Goal: Connect with others: Connect with others

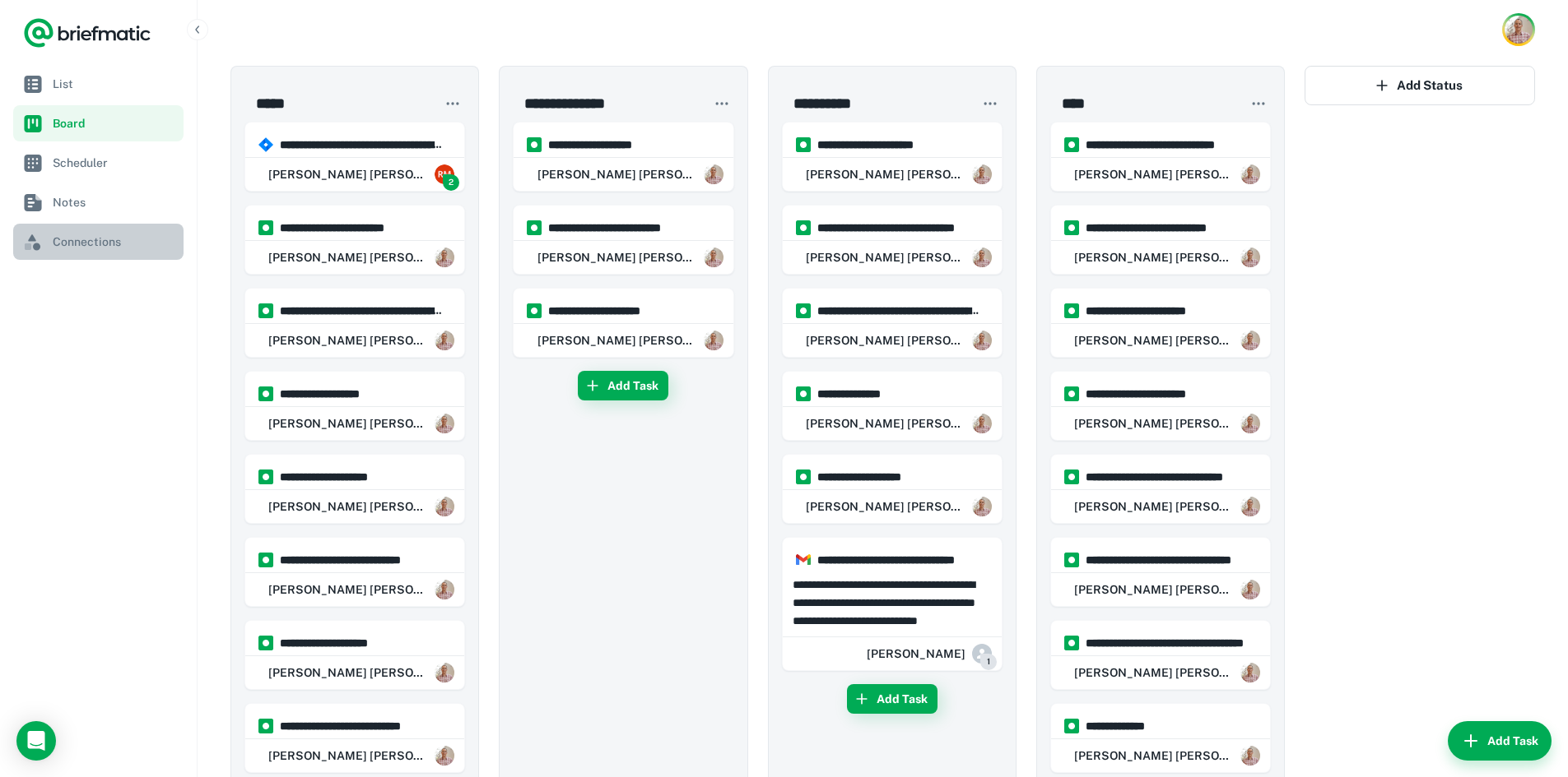
click at [91, 249] on span "Connections" at bounding box center [114, 242] width 124 height 18
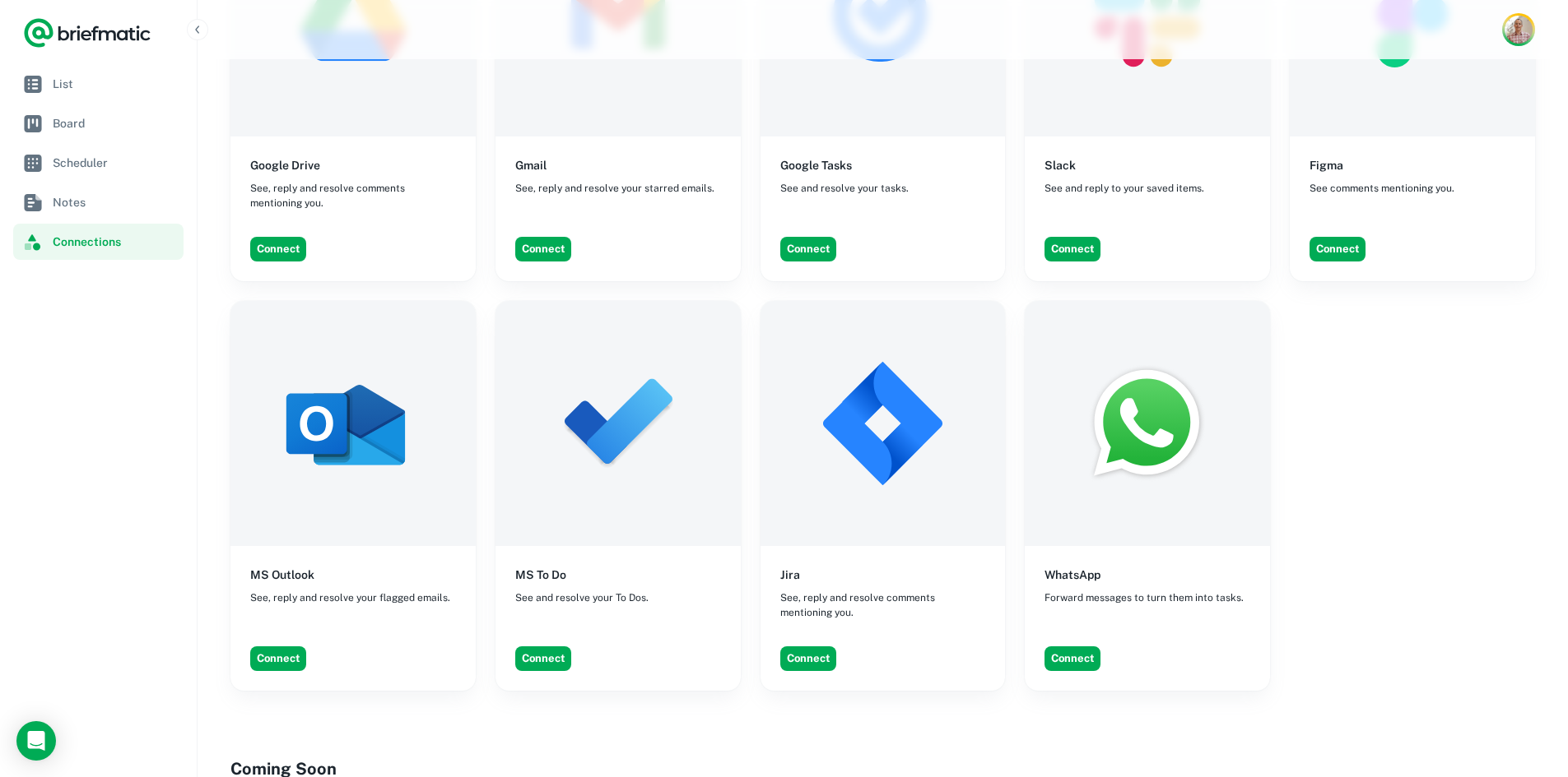
scroll to position [1617, 0]
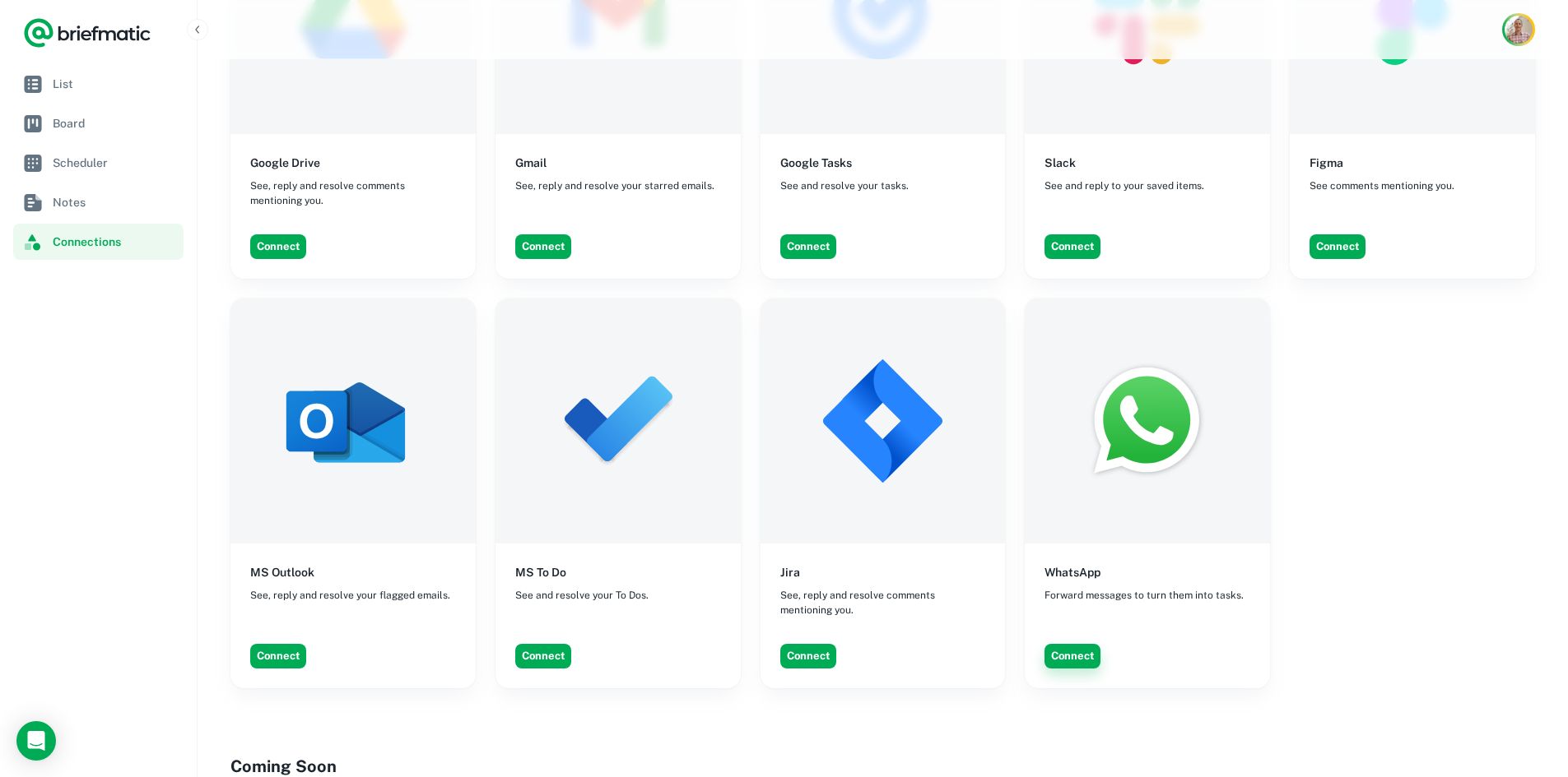
click at [1080, 649] on button "Connect" at bounding box center [1072, 656] width 56 height 24
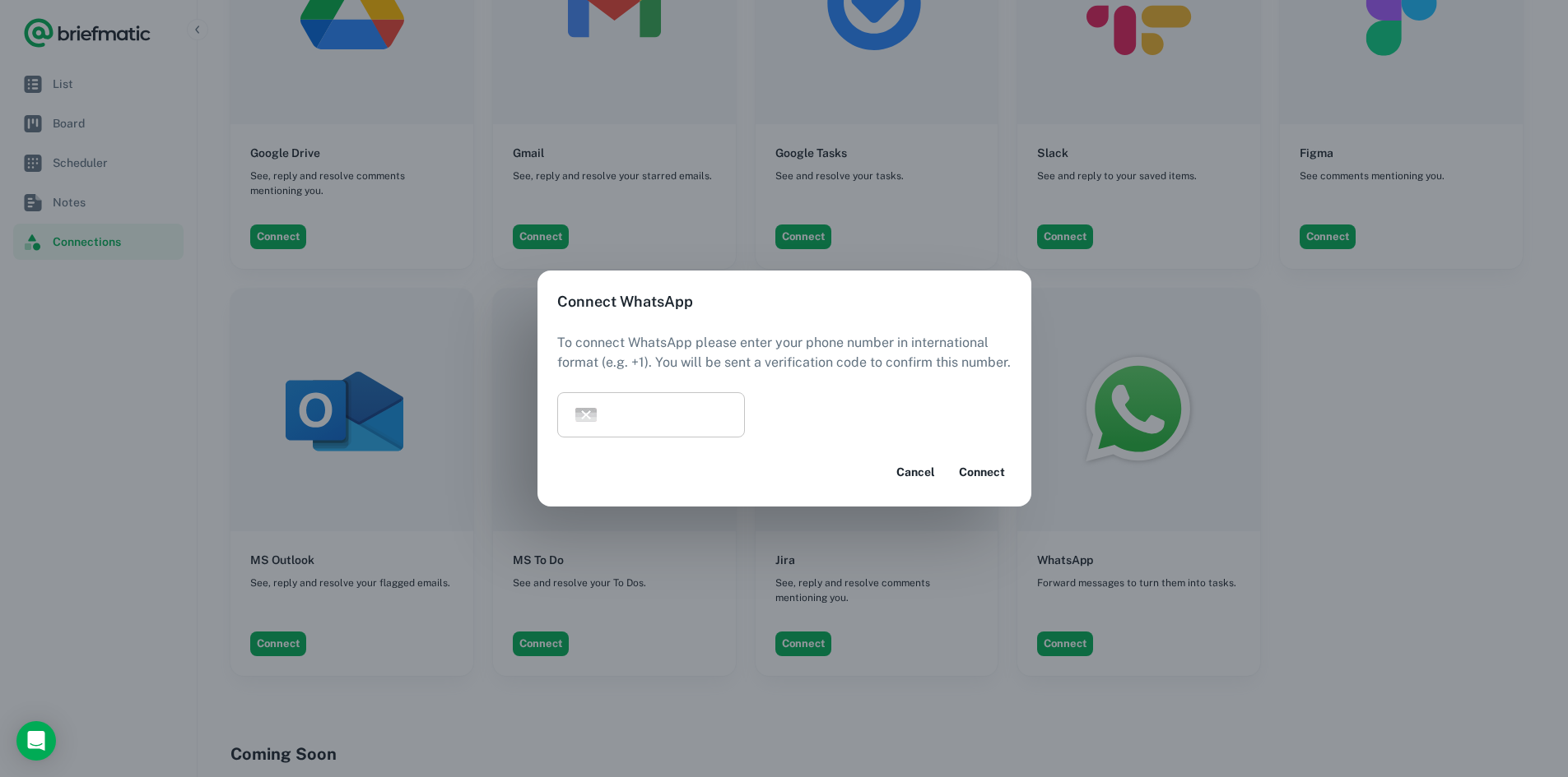
click at [679, 413] on input "tel" at bounding box center [677, 415] width 135 height 46
type input "**********"
click at [994, 467] on button "Connect" at bounding box center [981, 472] width 59 height 30
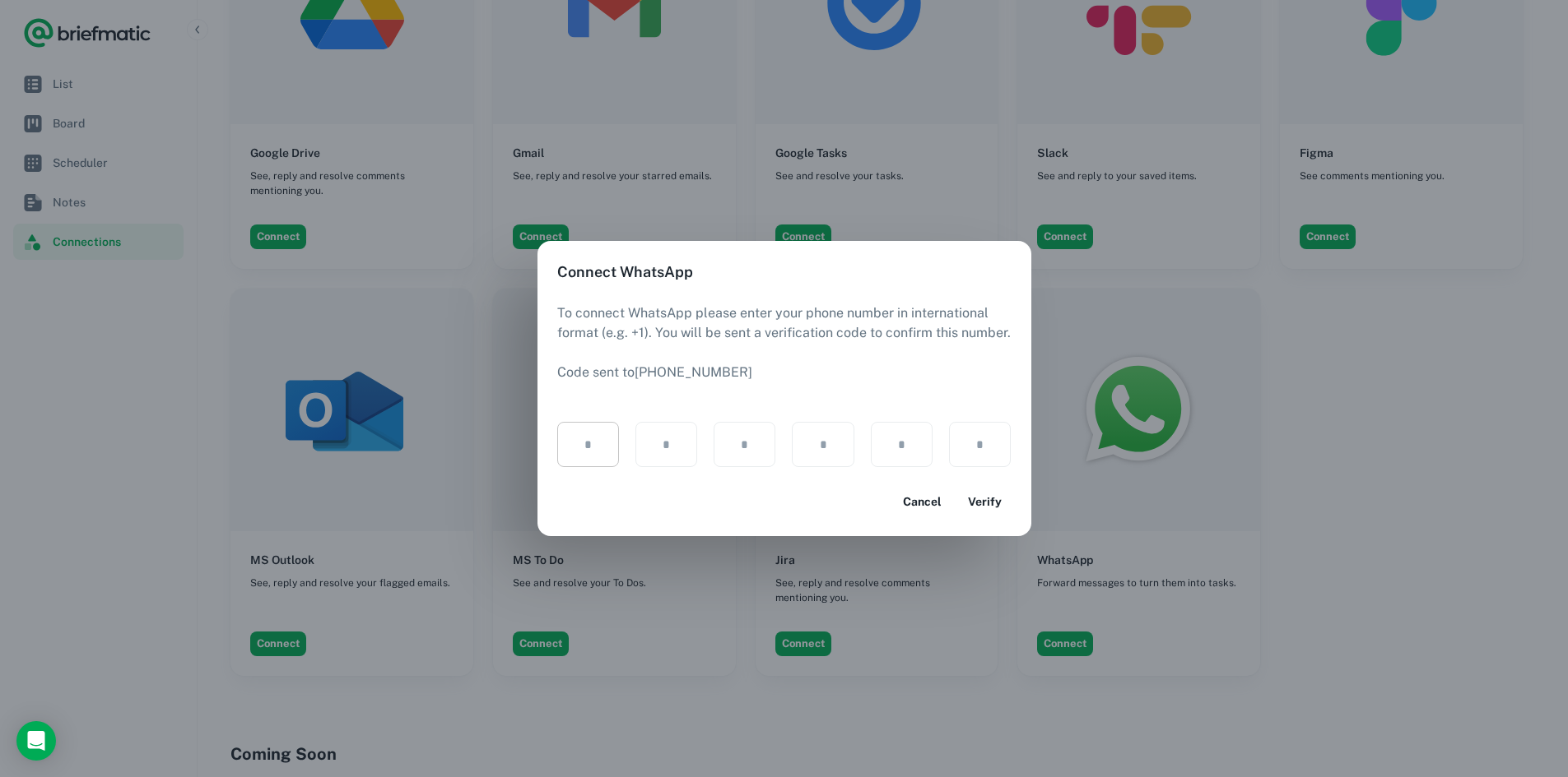
click at [959, 487] on button "Verify" at bounding box center [985, 502] width 52 height 30
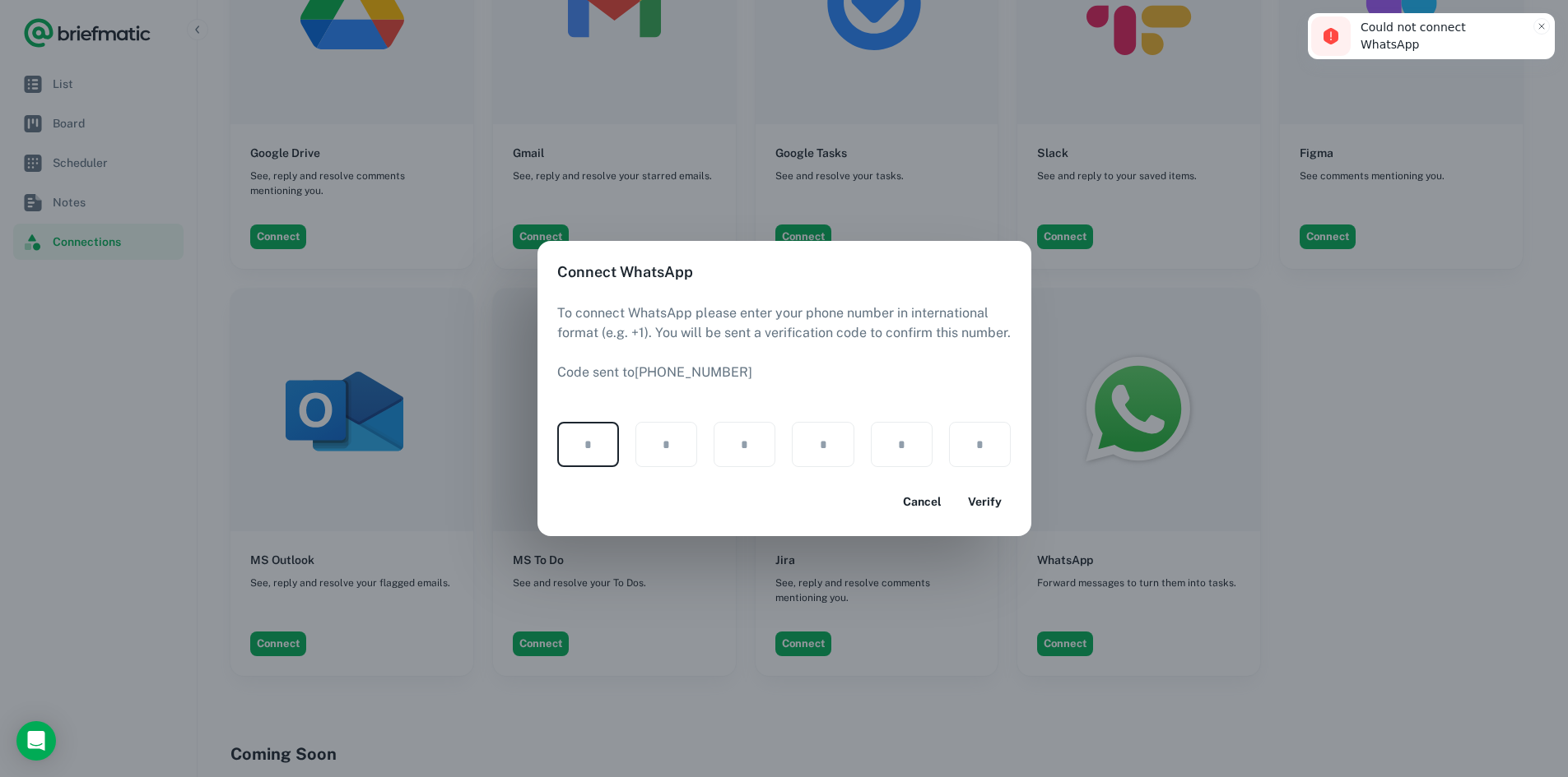
click at [581, 450] on input "text" at bounding box center [588, 444] width 62 height 46
type input "*"
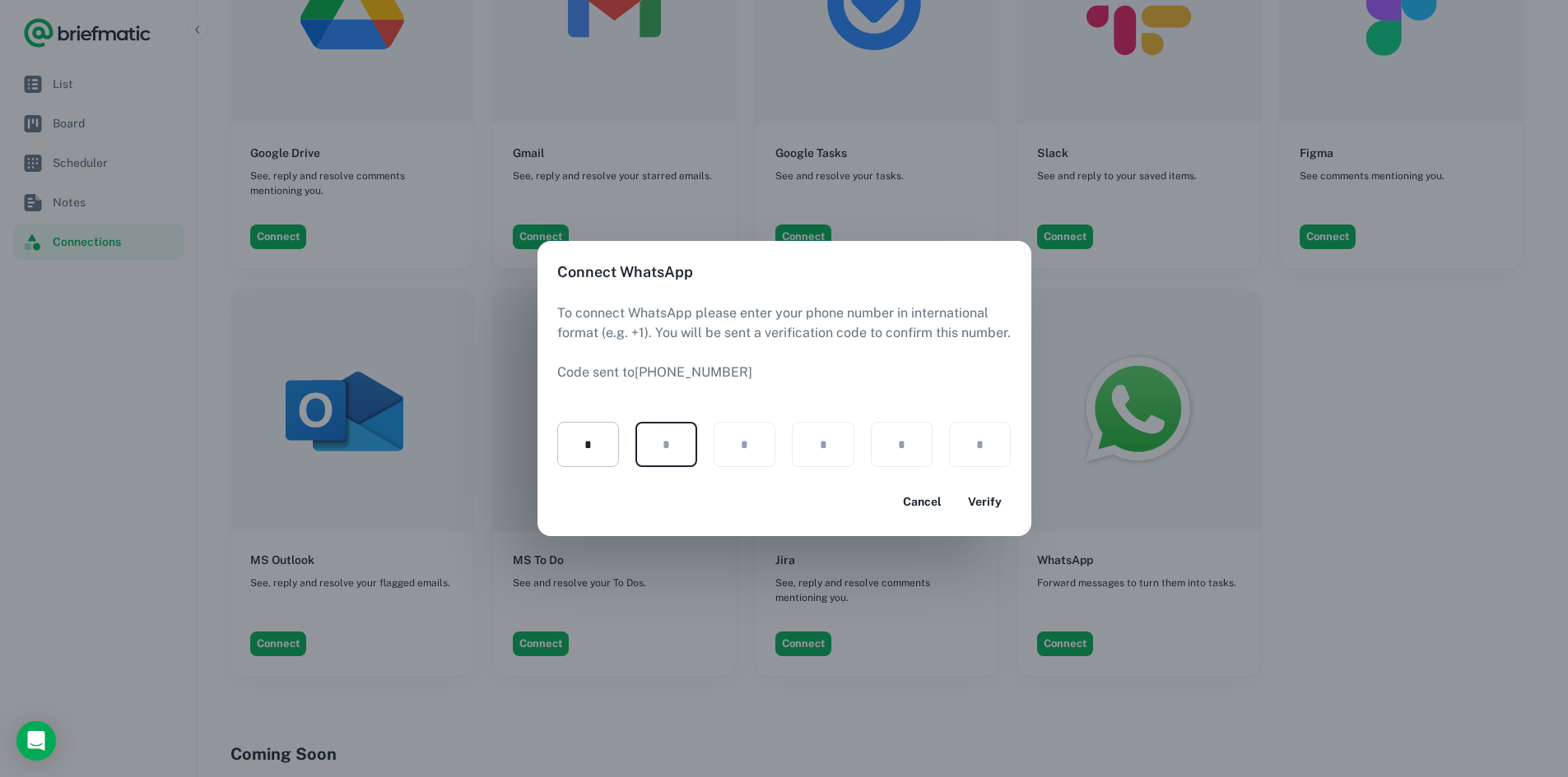
type input "*"
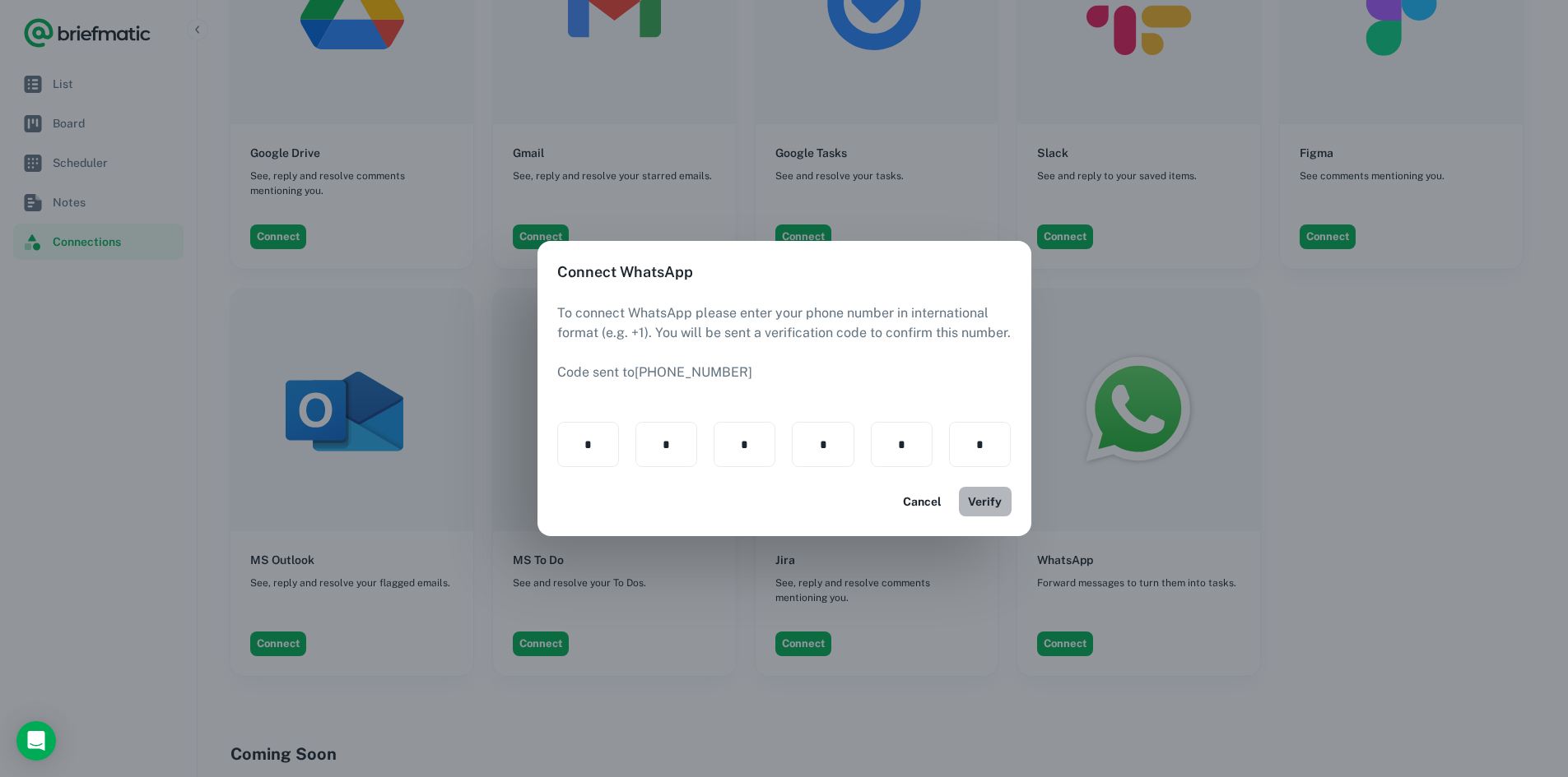
click at [997, 497] on button "Verify" at bounding box center [985, 502] width 52 height 30
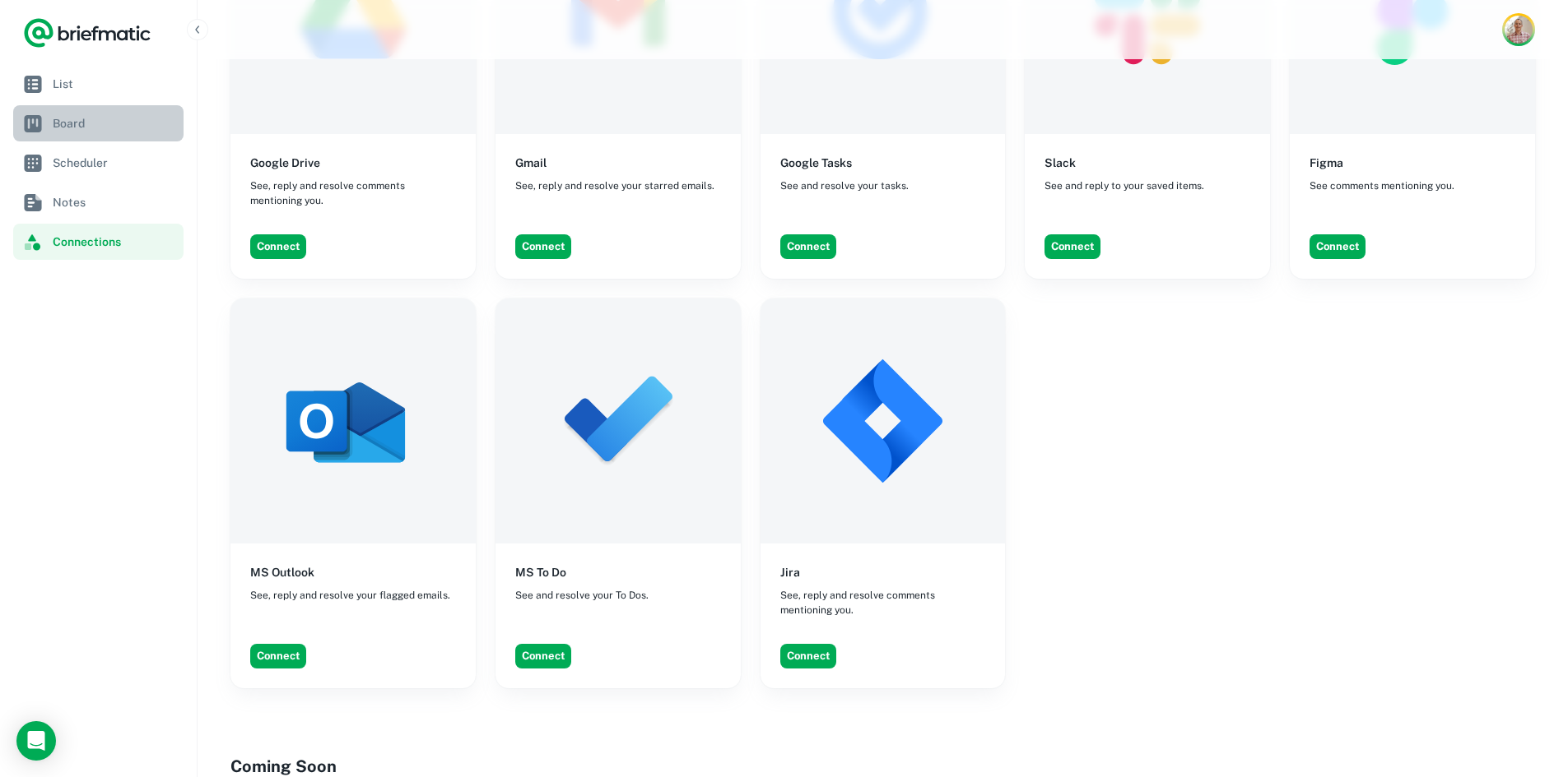
click at [74, 117] on span "Board" at bounding box center [114, 123] width 124 height 18
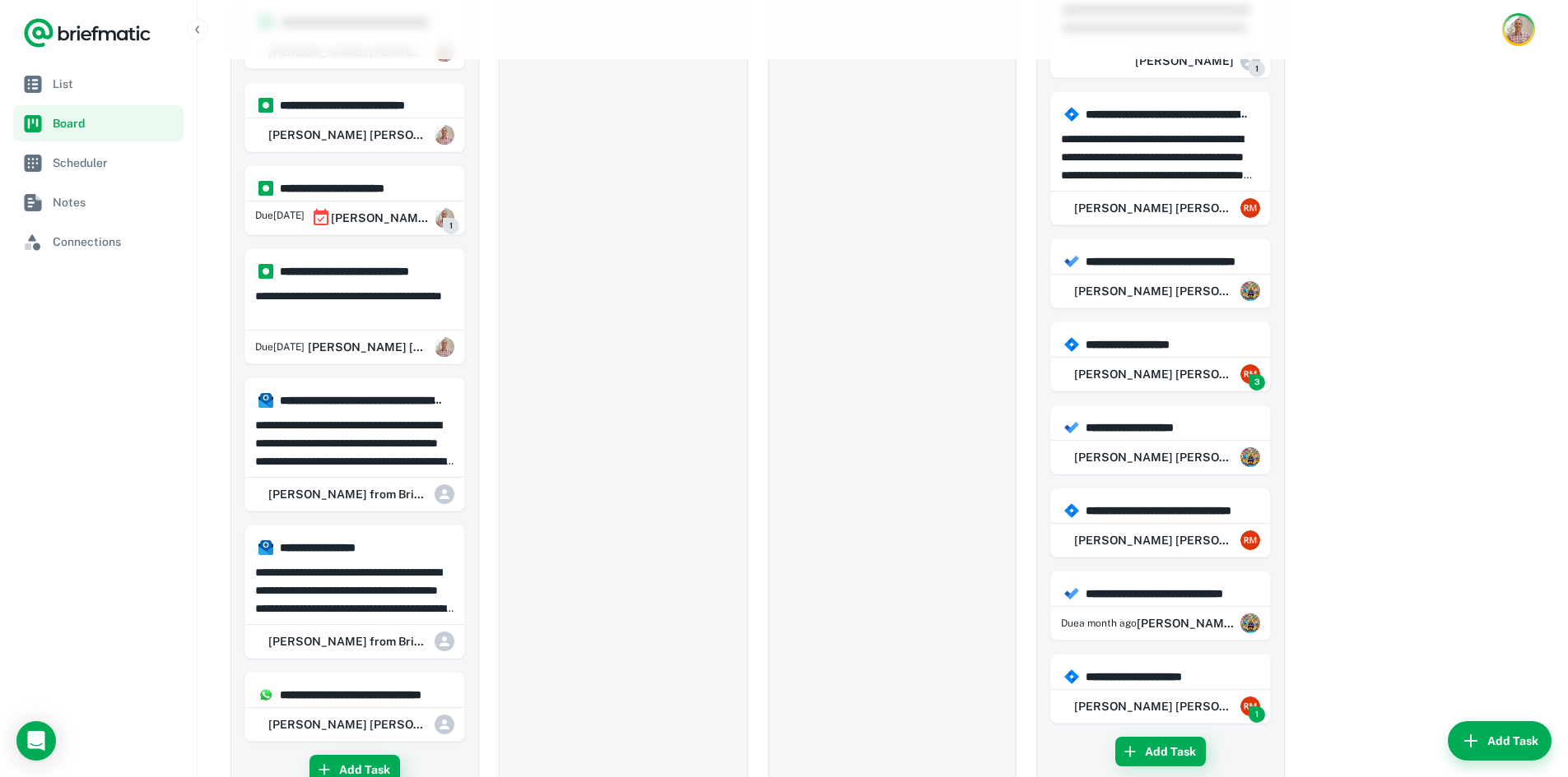
scroll to position [1034, 0]
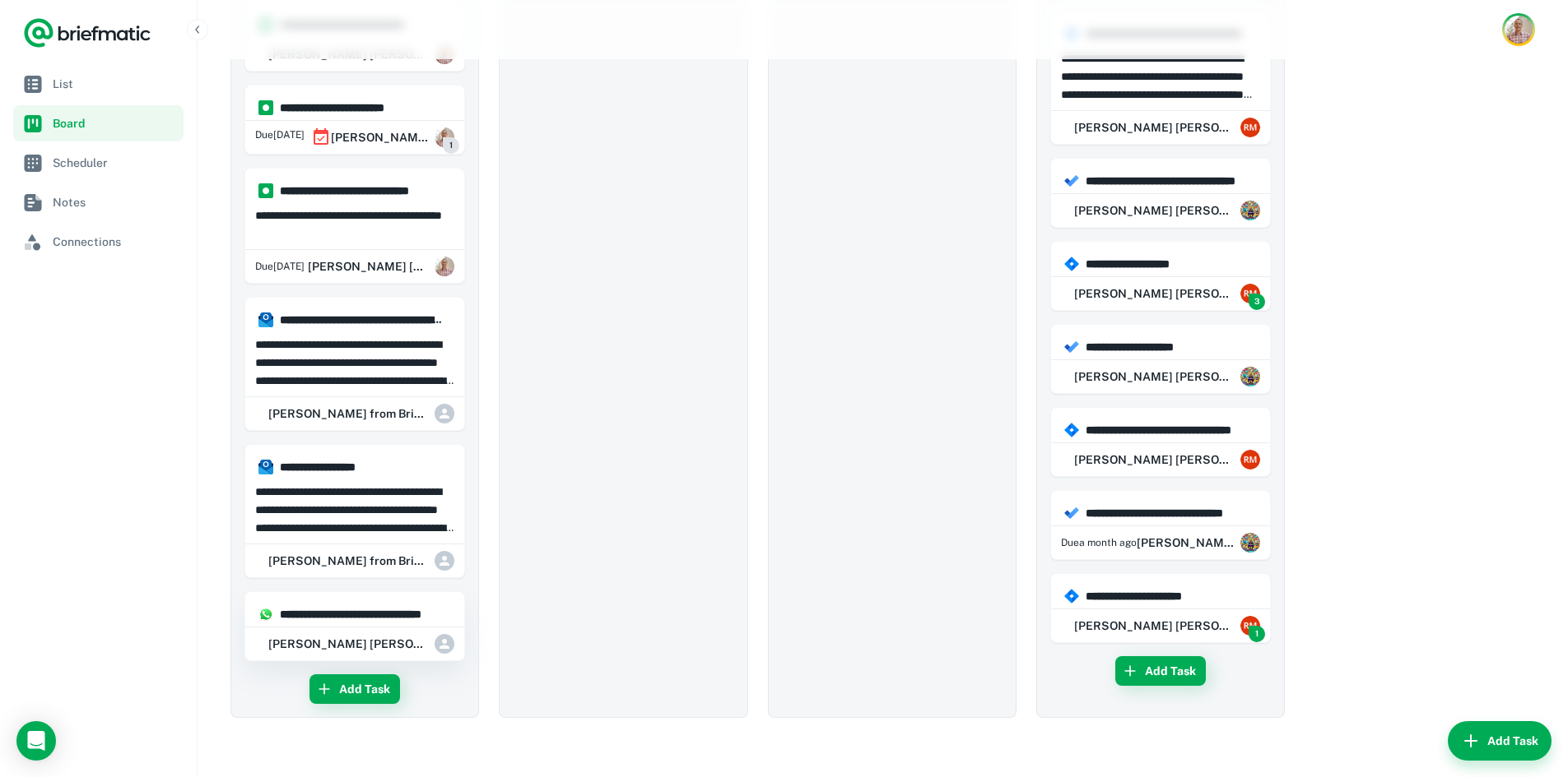
click at [289, 641] on div "[PERSON_NAME] [PERSON_NAME]" at bounding box center [355, 644] width 219 height 33
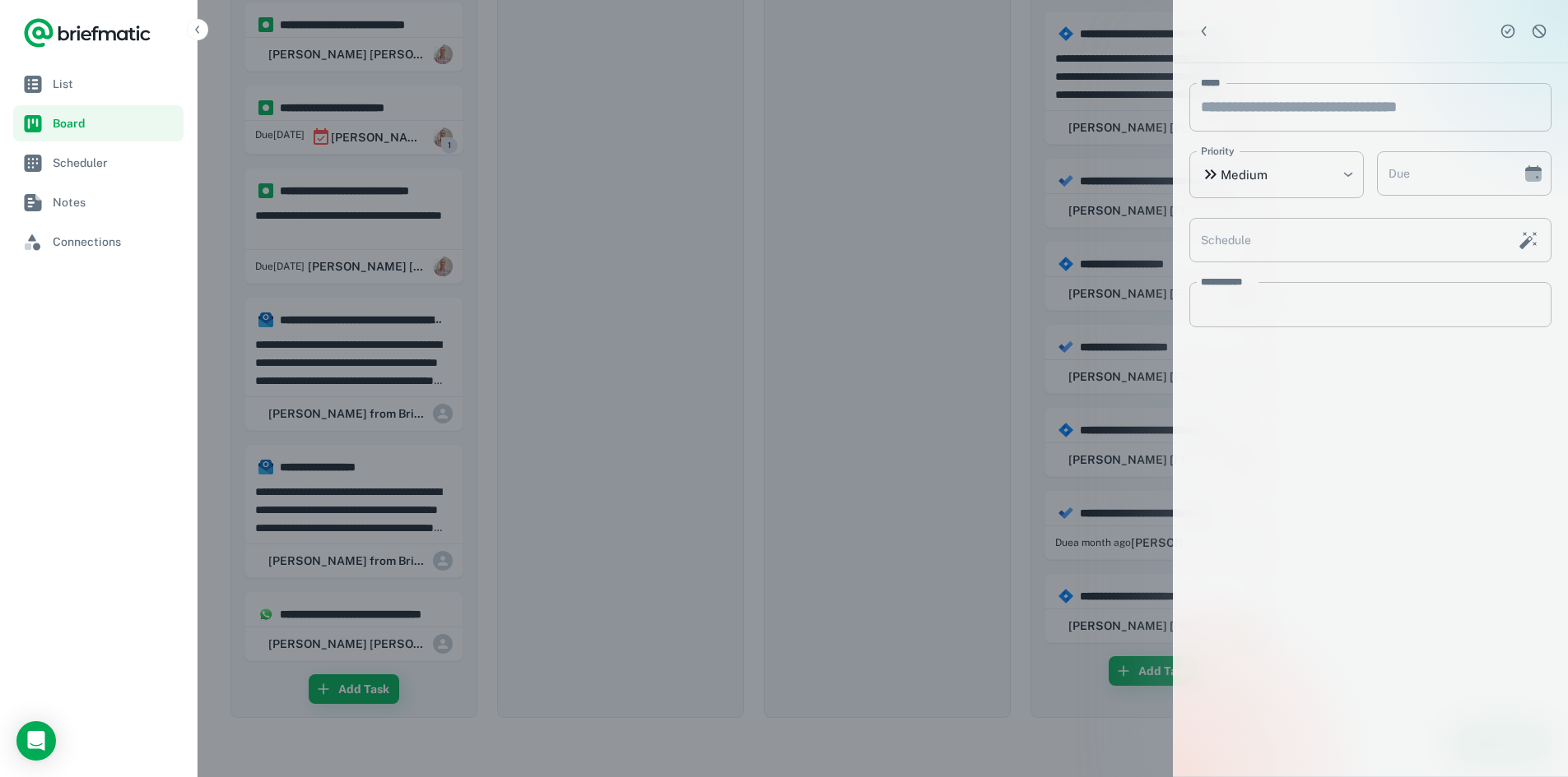
click at [776, 527] on div at bounding box center [784, 388] width 1568 height 777
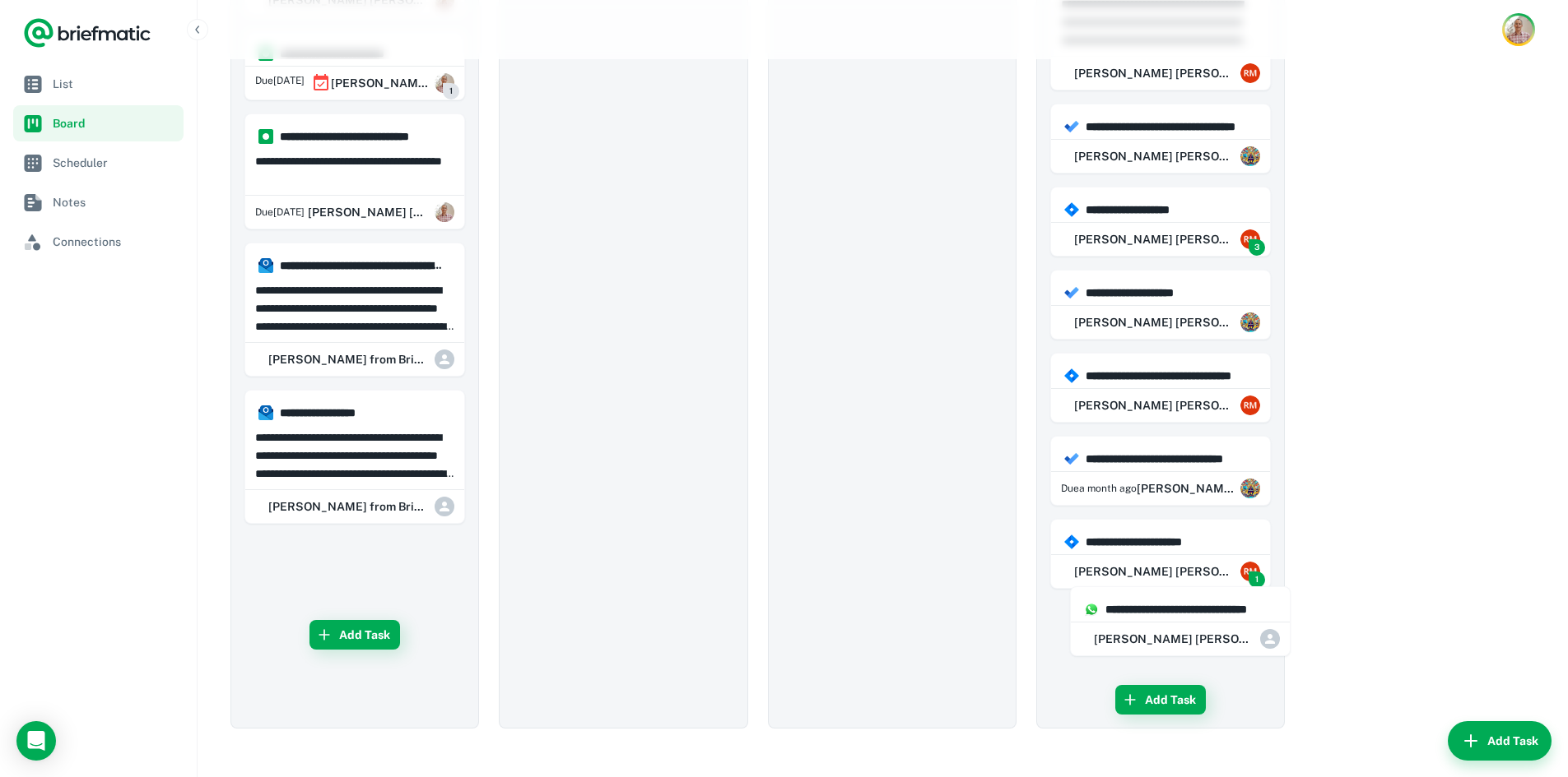
scroll to position [1097, 0]
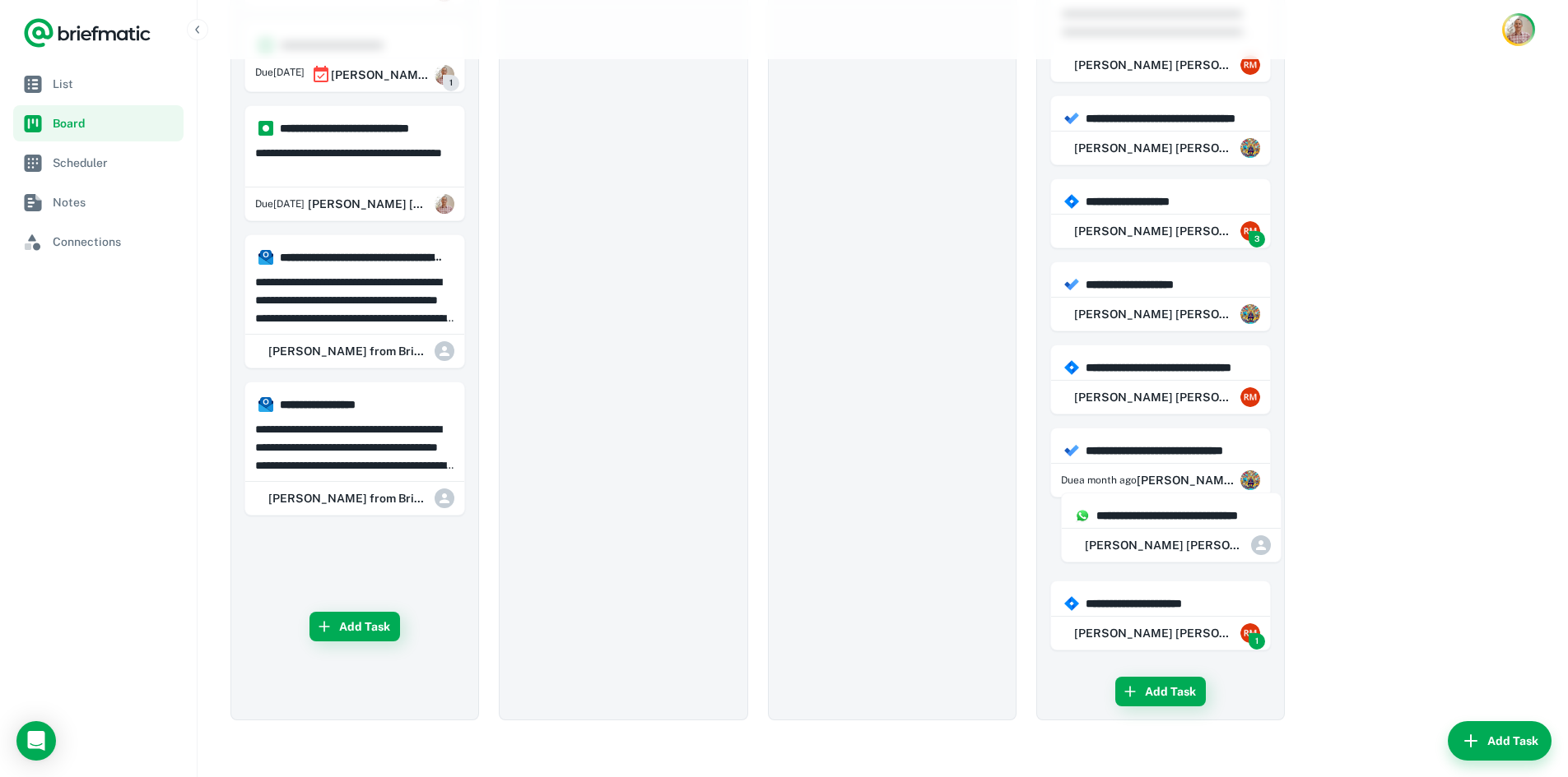
drag, startPoint x: 317, startPoint y: 642, endPoint x: 1153, endPoint y: 540, distance: 842.2
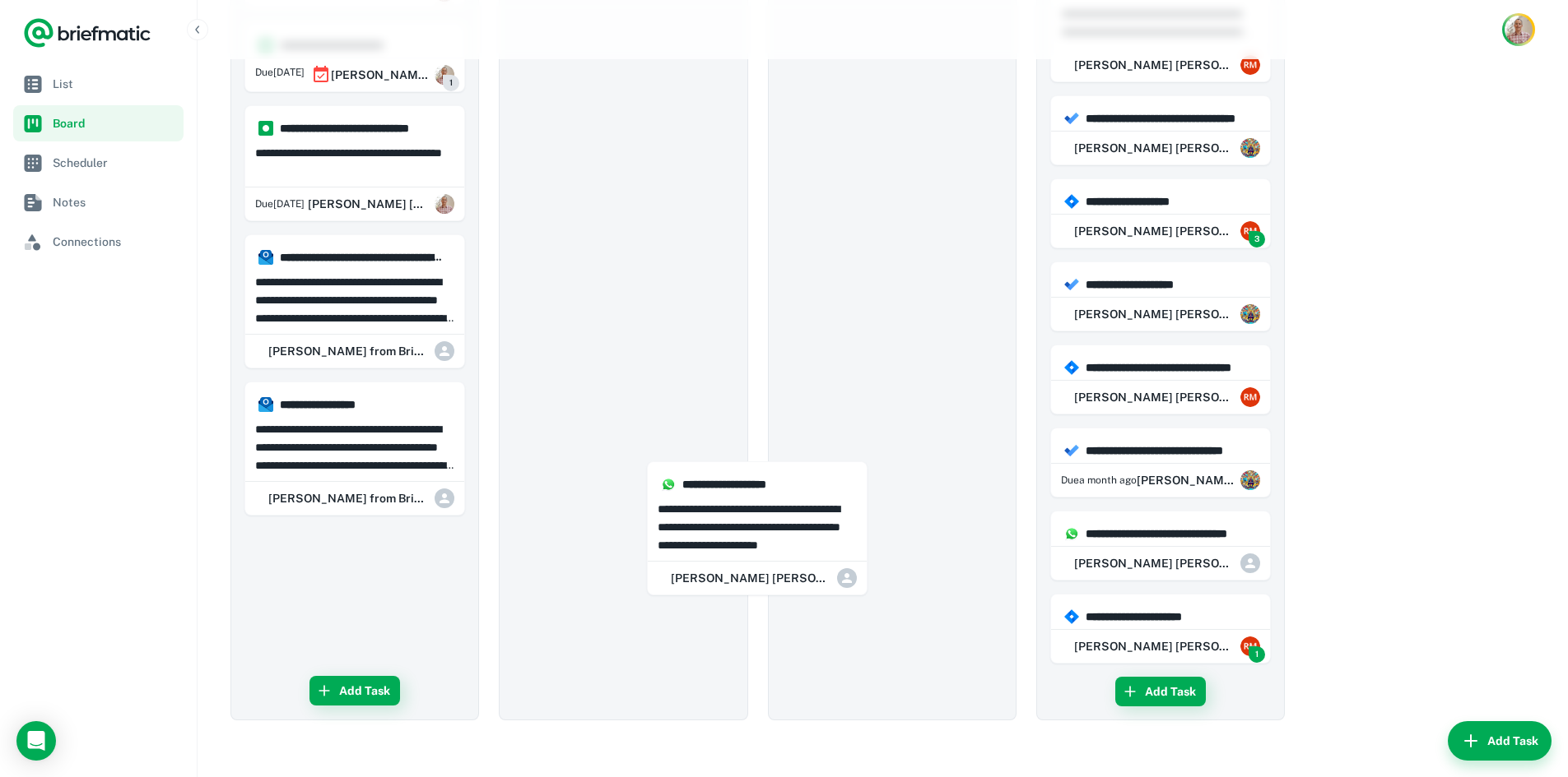
scroll to position [1097, 0]
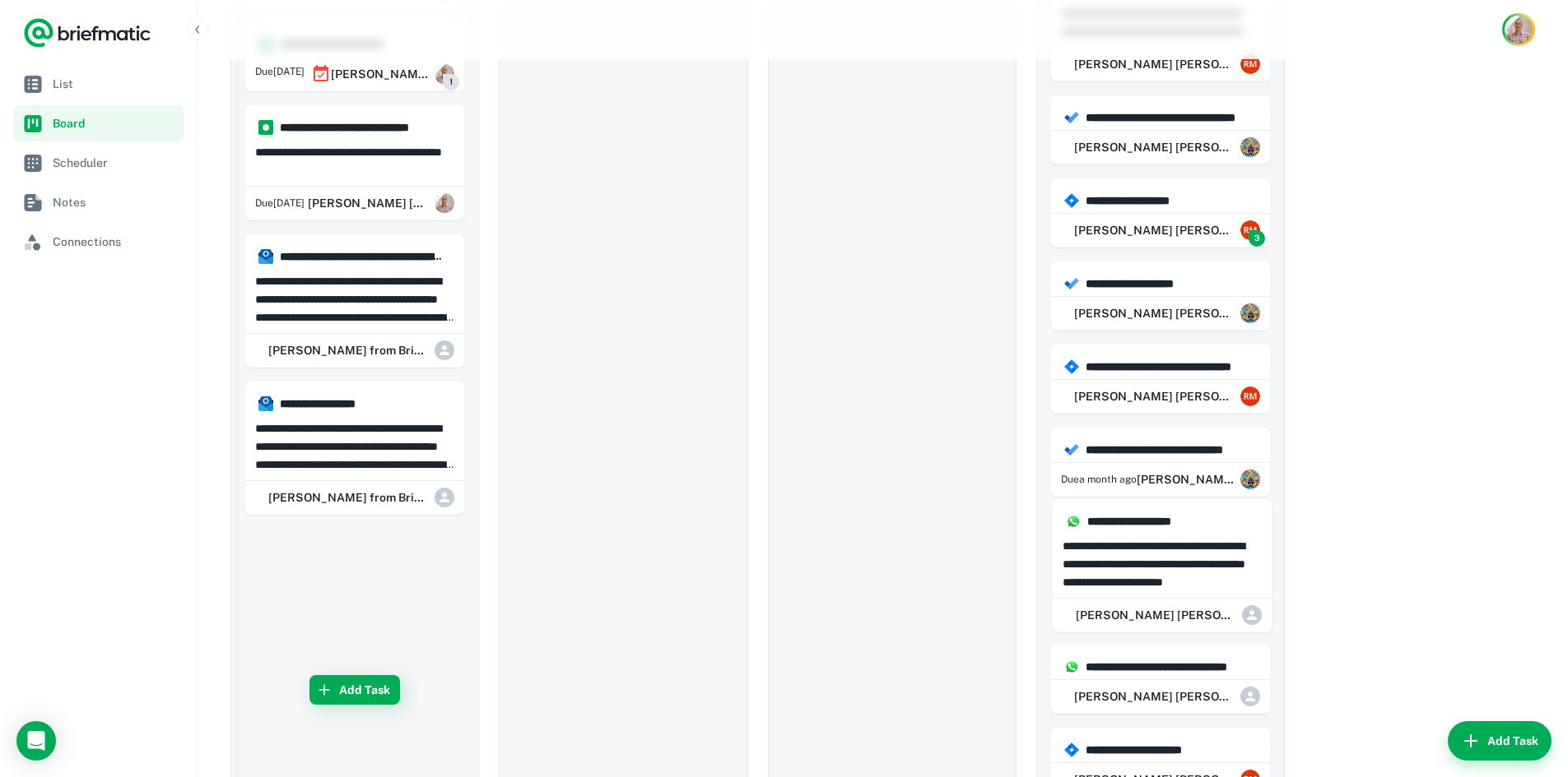
drag, startPoint x: 318, startPoint y: 601, endPoint x: 1130, endPoint y: 569, distance: 812.6
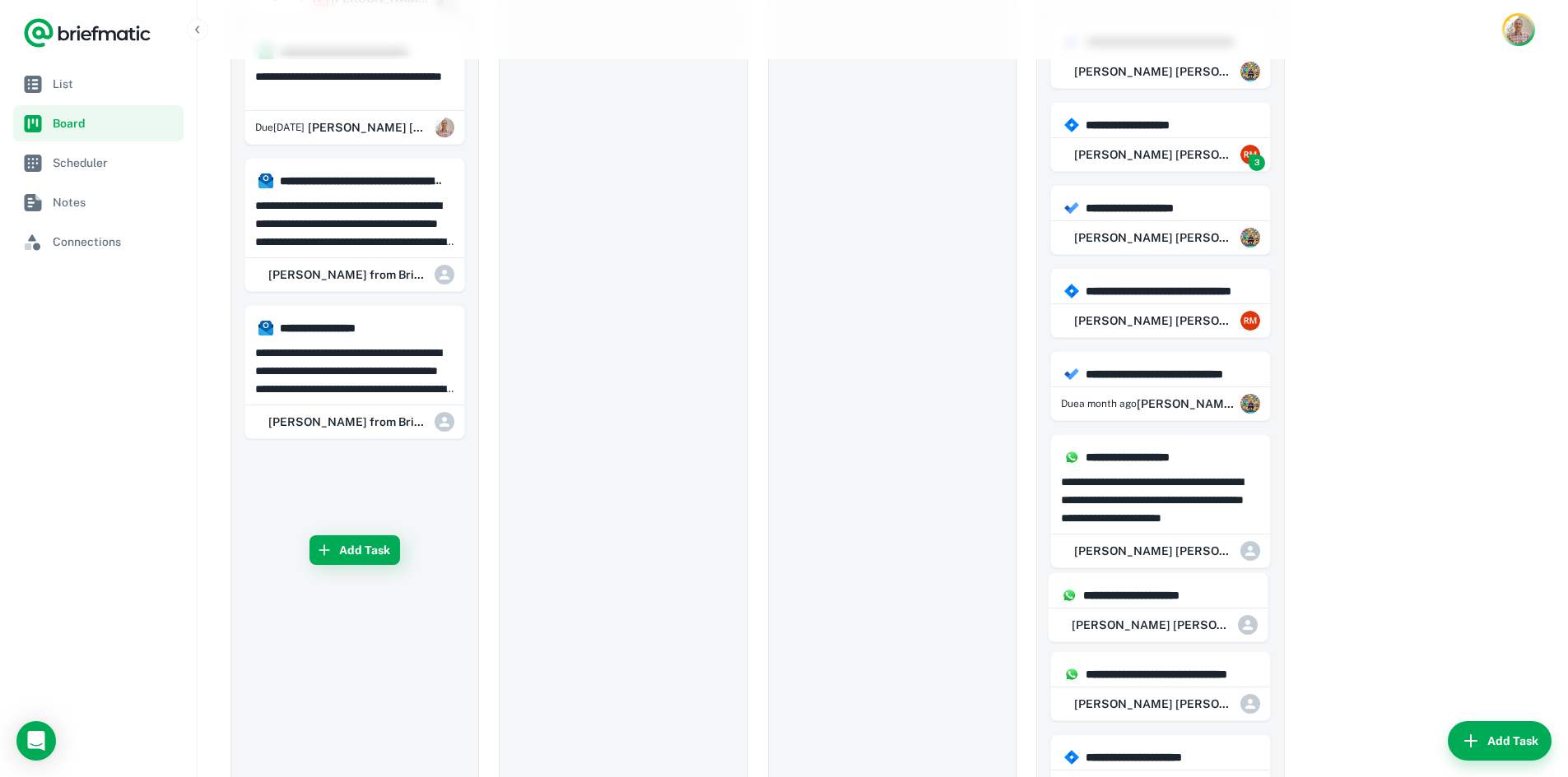
drag, startPoint x: 352, startPoint y: 573, endPoint x: 1167, endPoint y: 618, distance: 816.2
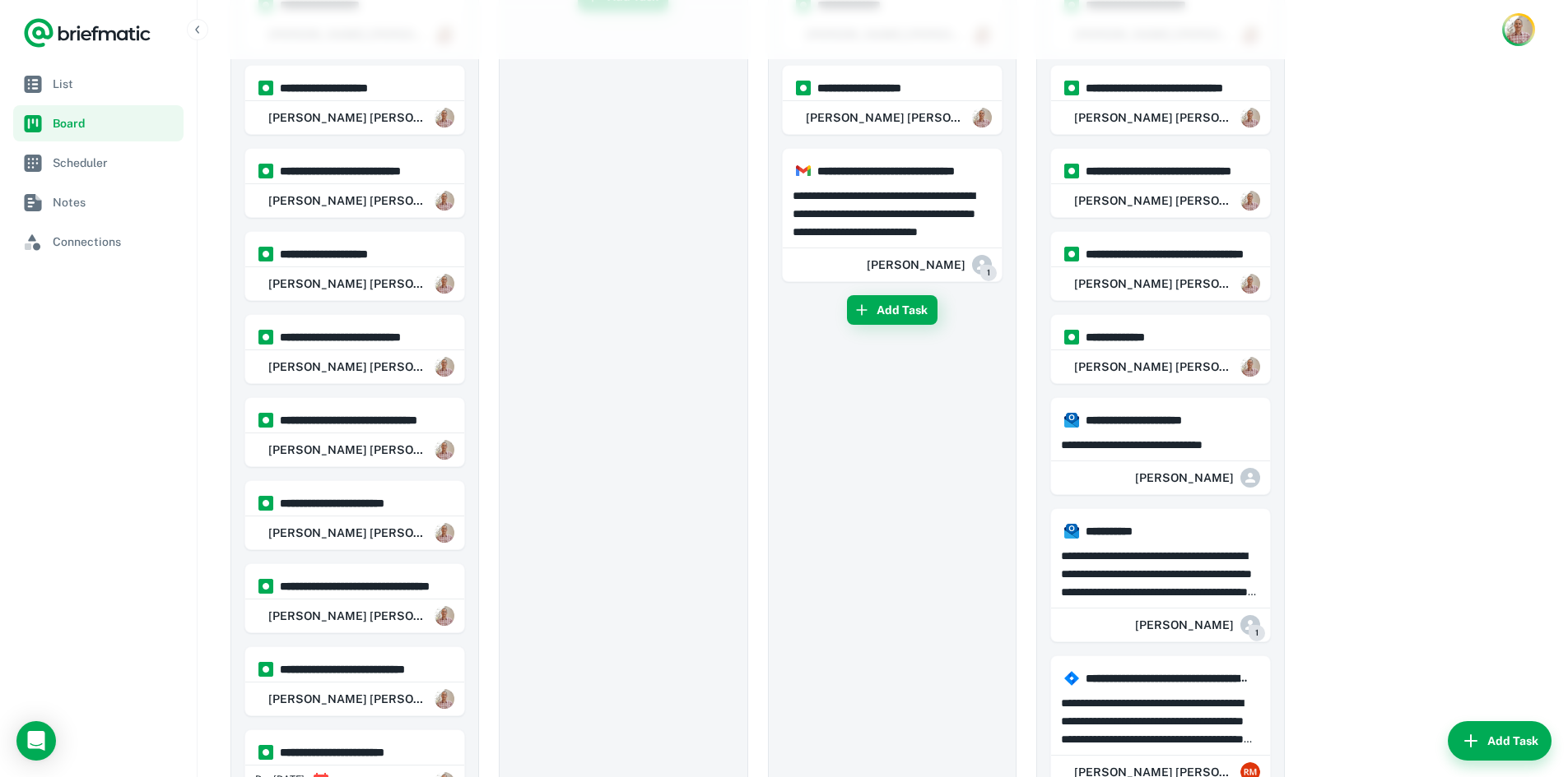
scroll to position [0, 0]
